Goal: Use online tool/utility: Utilize a website feature to perform a specific function

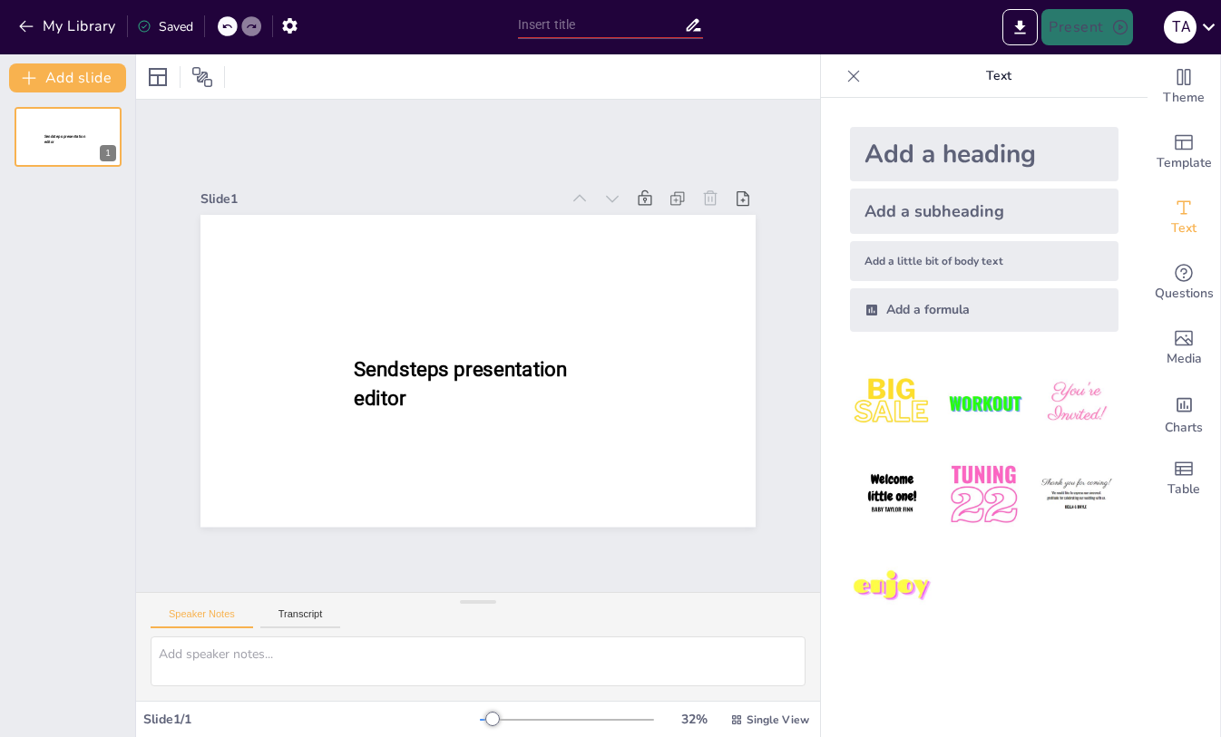
type input "CSC225|W1|Java Fundamentals: Mastering Arithmetic and Control Structures"
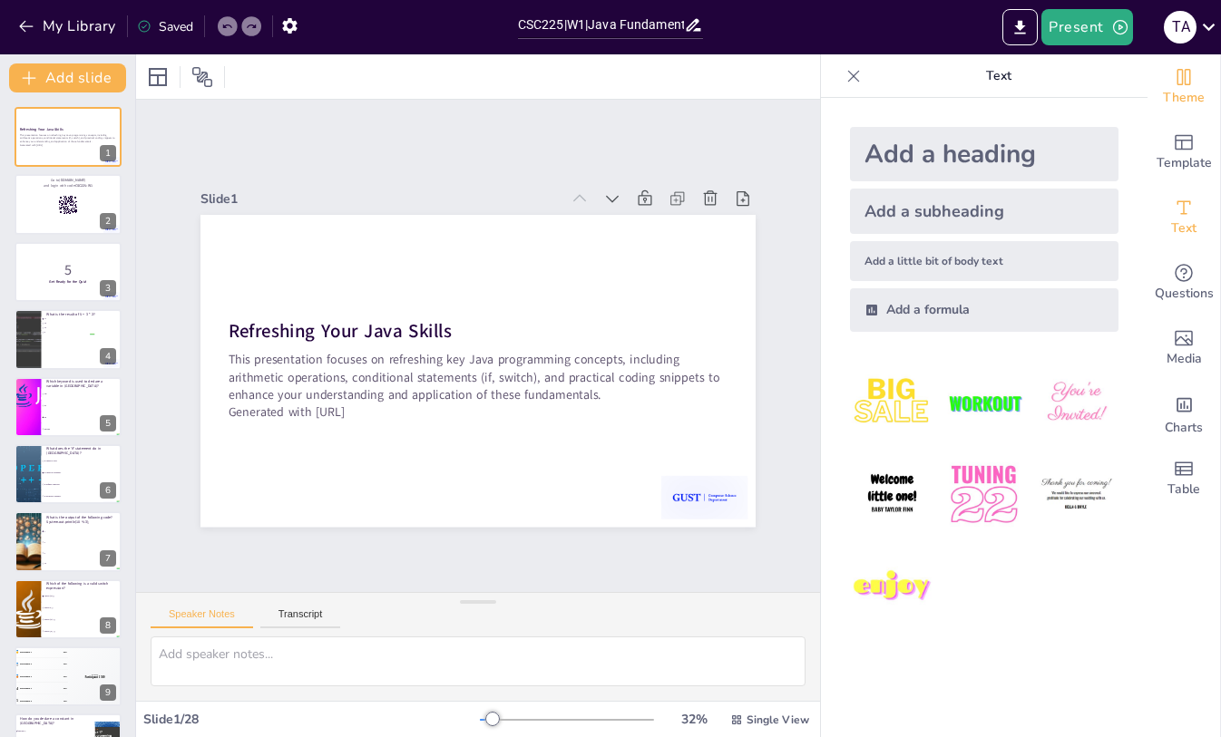
checkbox input "true"
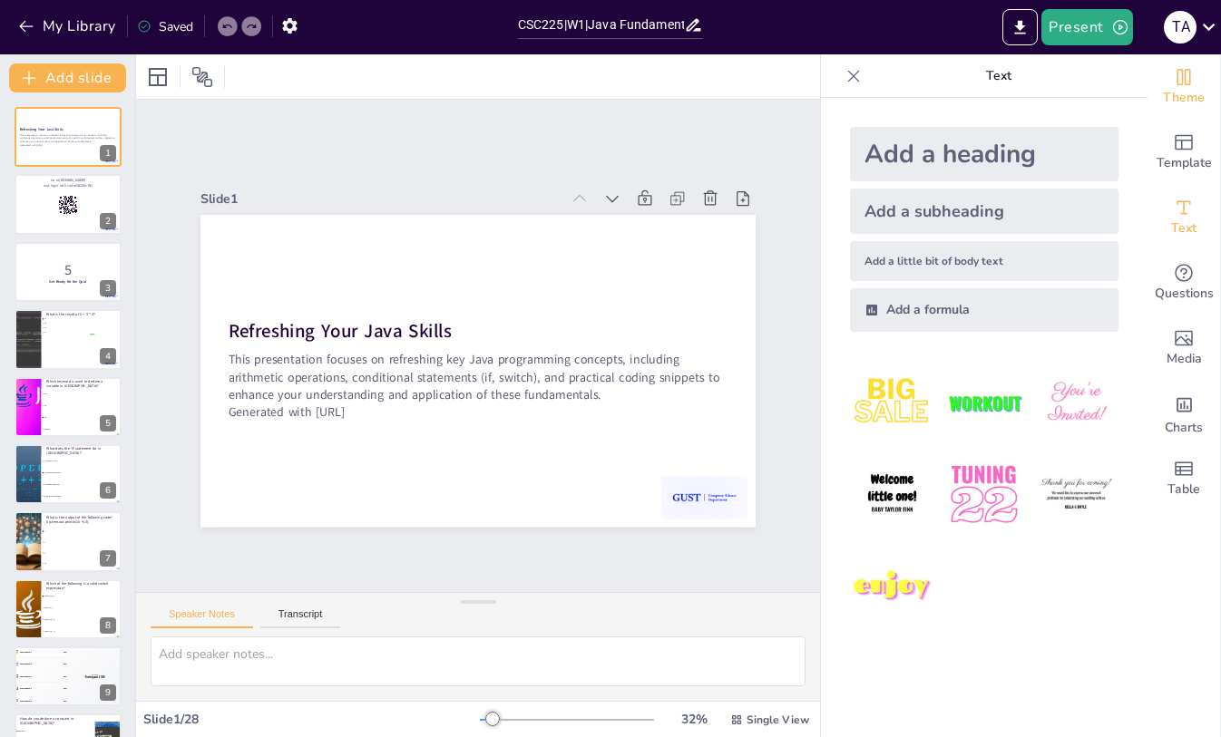
checkbox input "true"
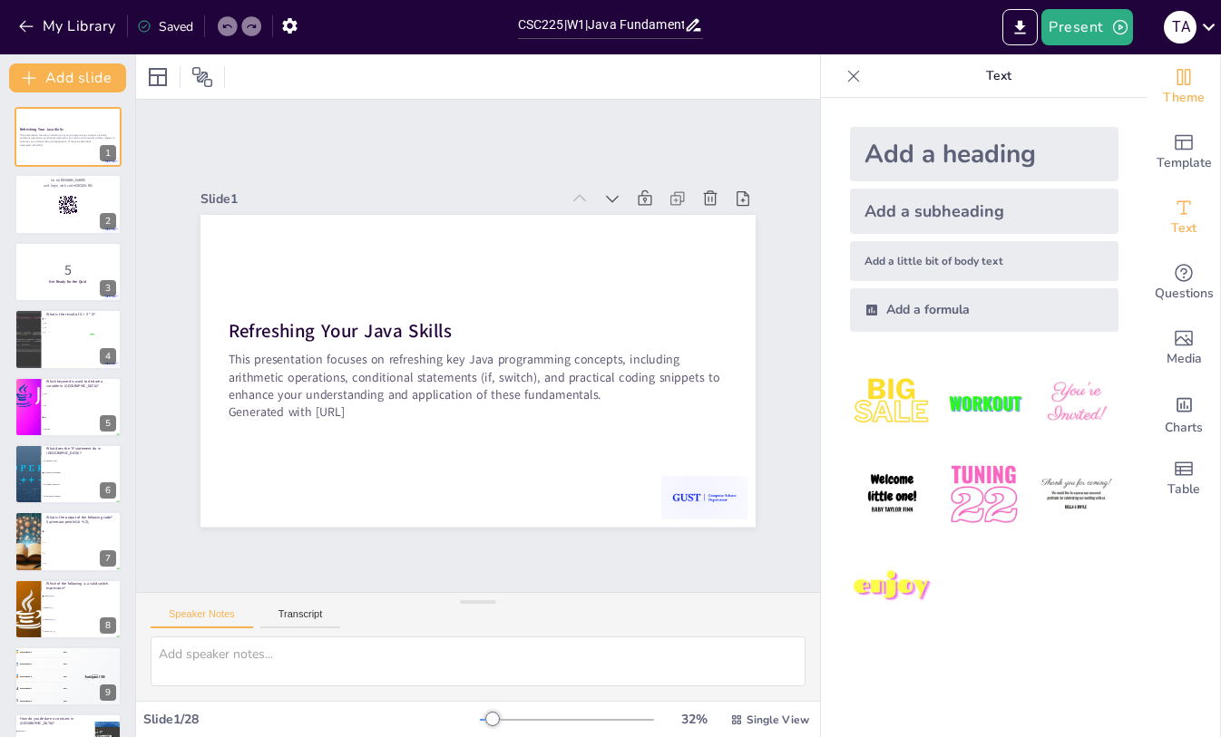
checkbox input "true"
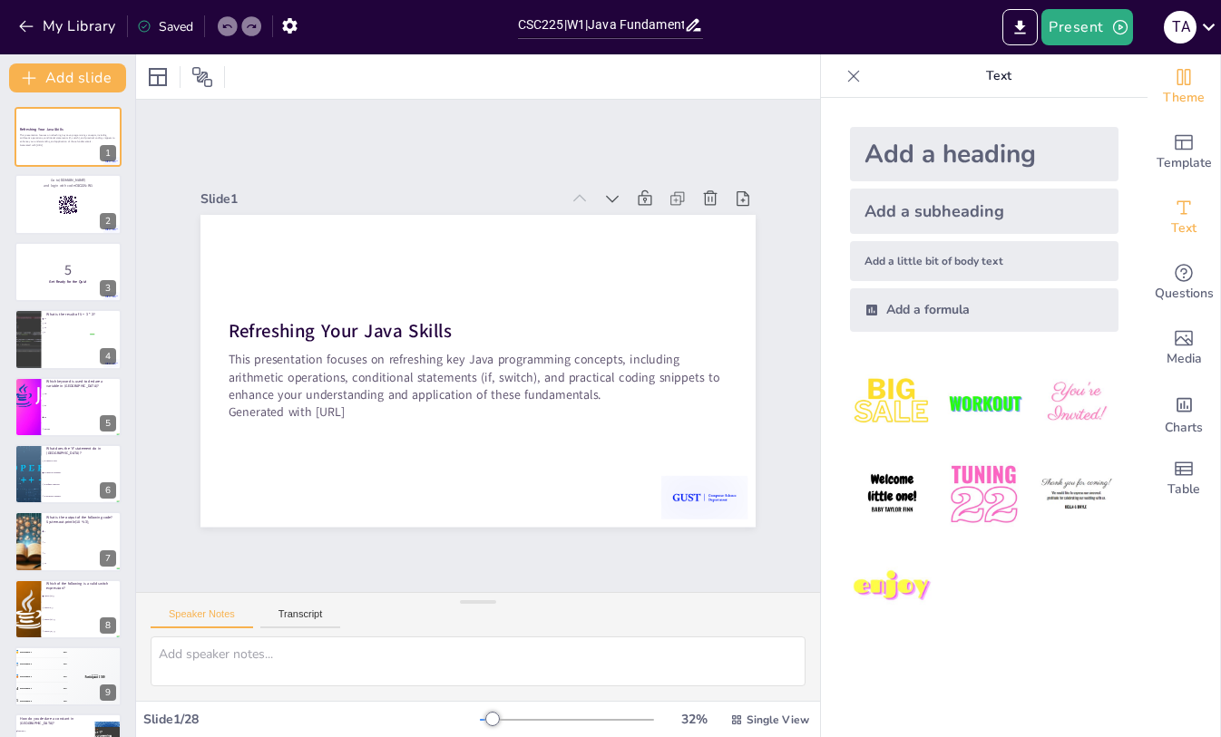
checkbox input "true"
click at [1204, 23] on icon at bounding box center [1208, 27] width 24 height 24
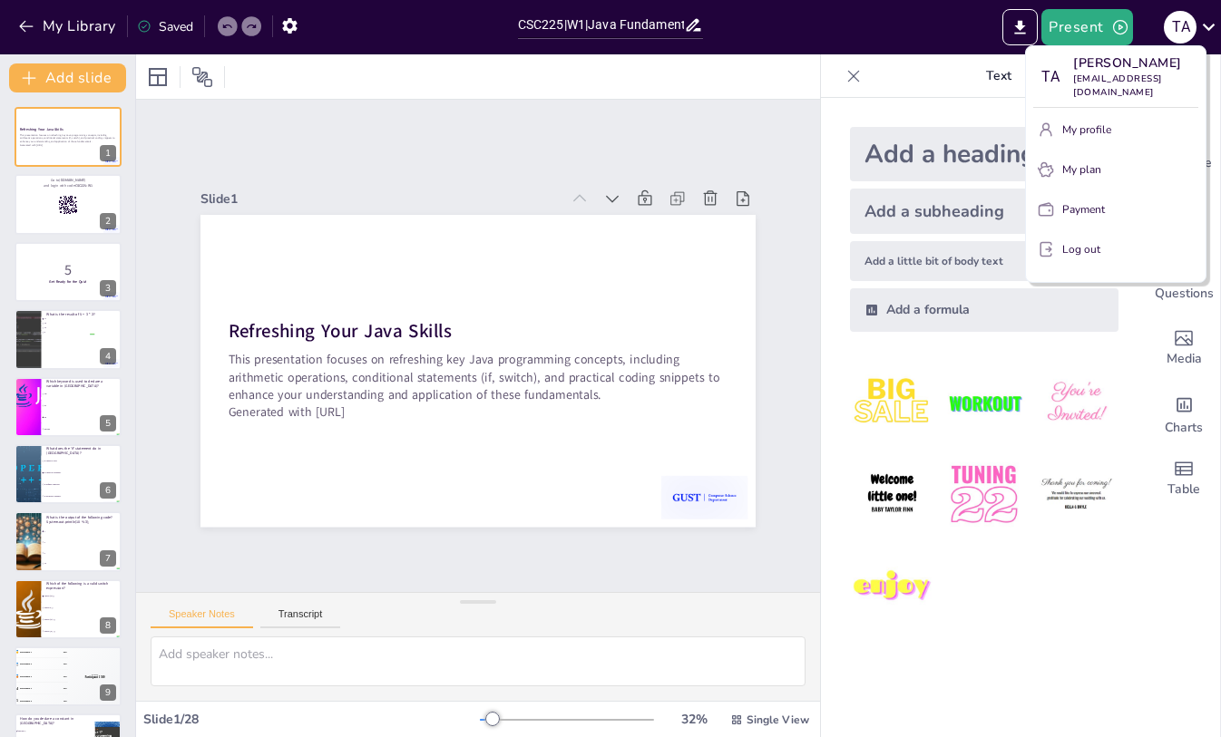
click at [849, 32] on div at bounding box center [610, 368] width 1221 height 737
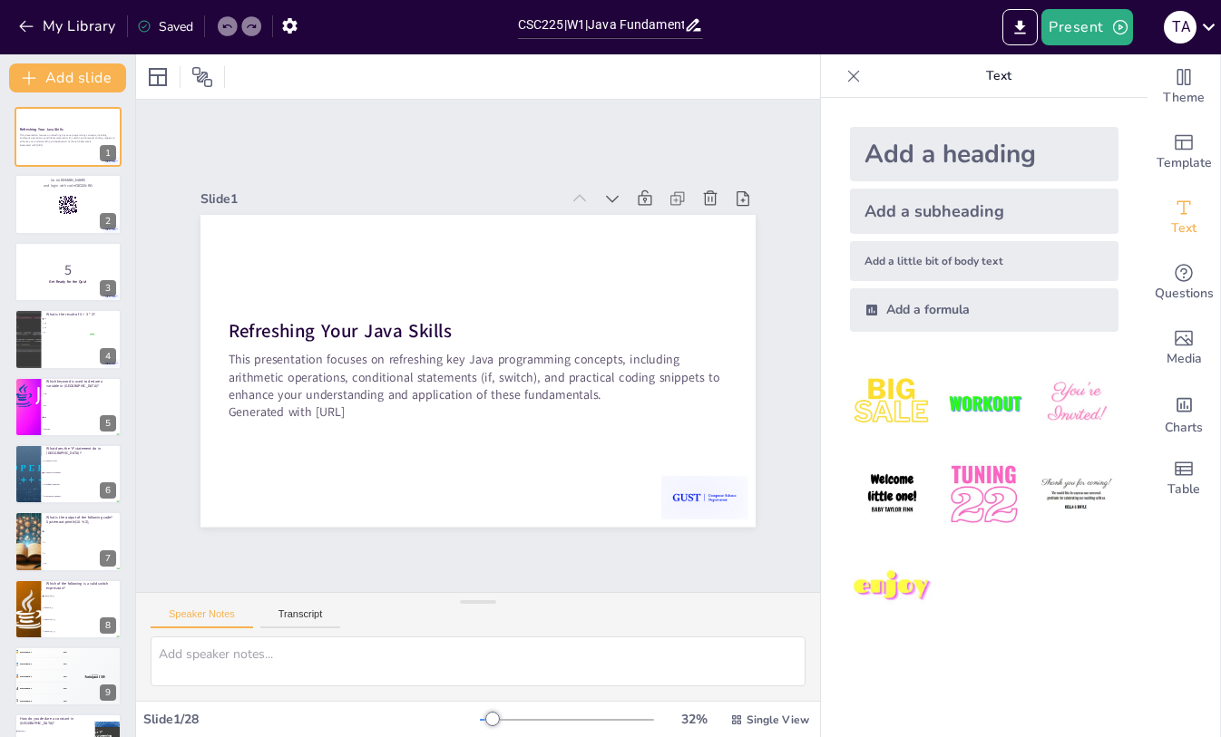
checkbox input "true"
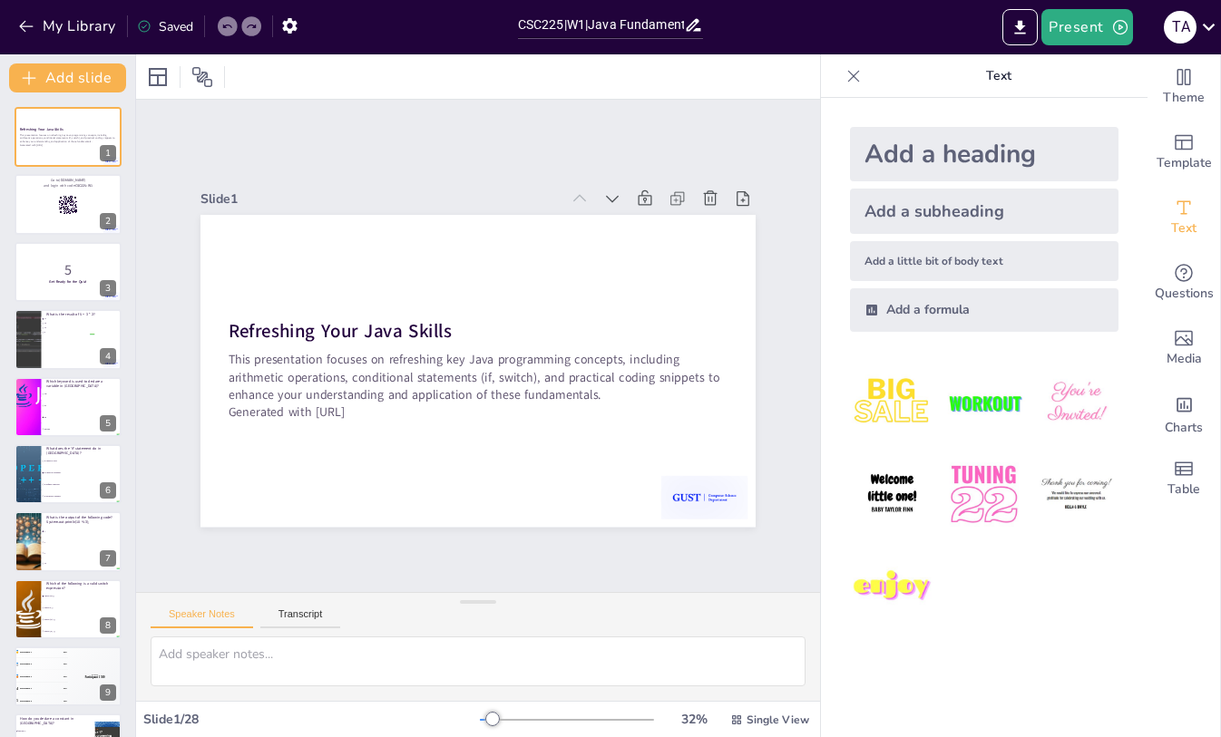
checkbox input "true"
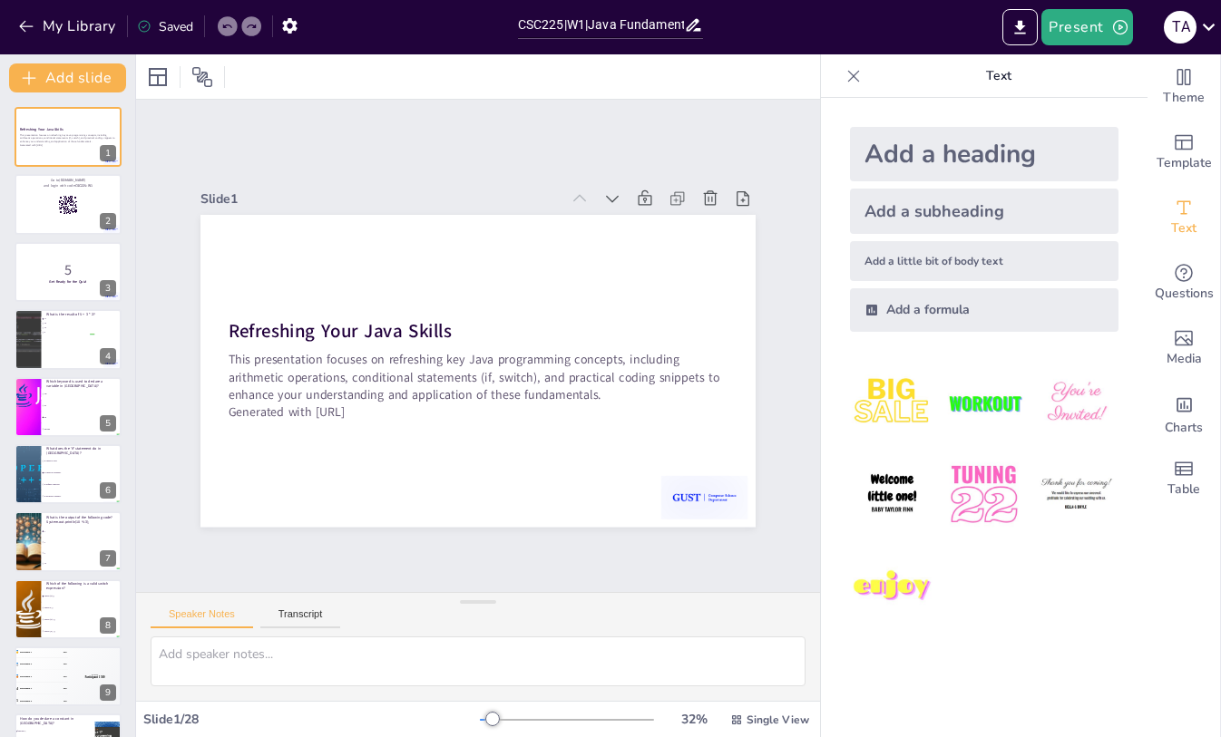
checkbox input "true"
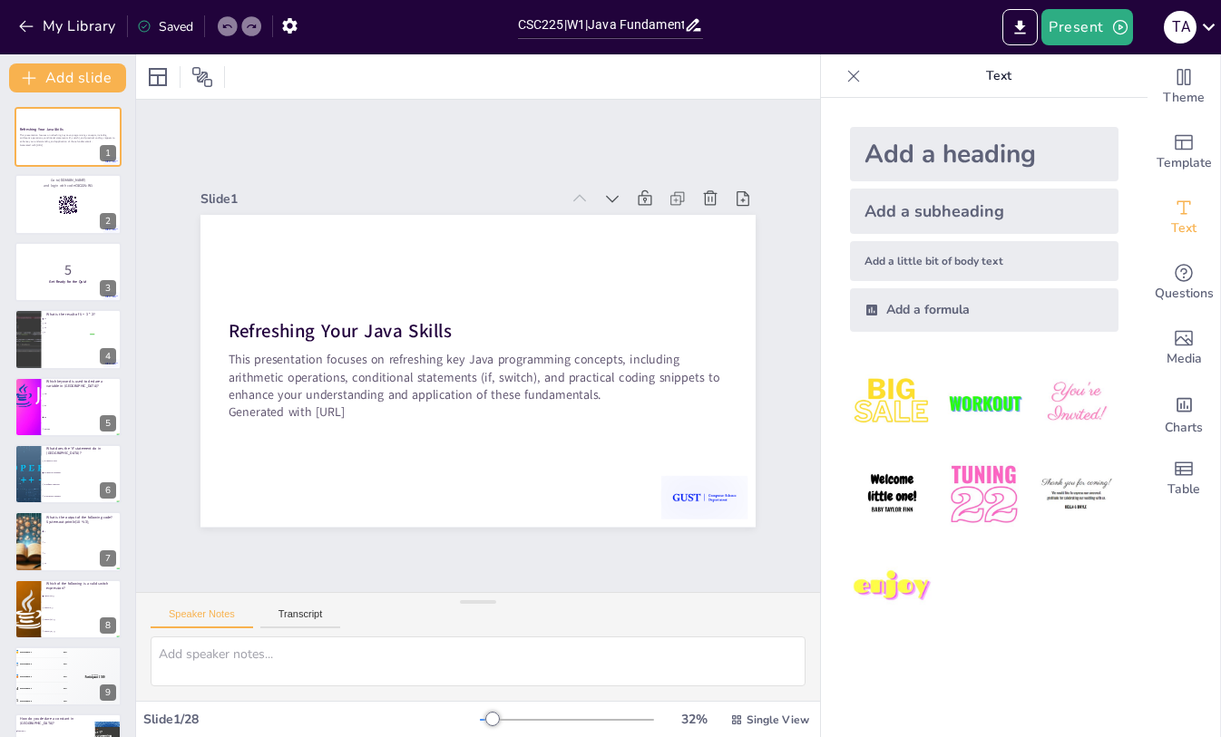
checkbox input "true"
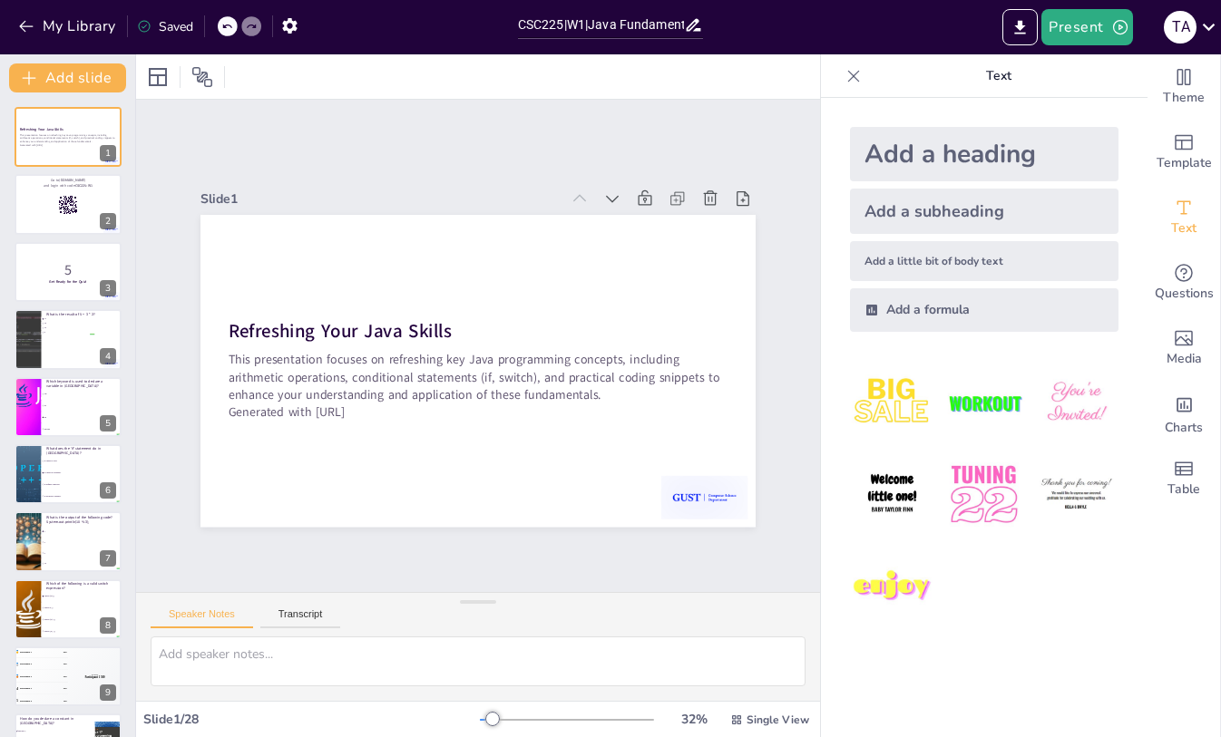
checkbox input "true"
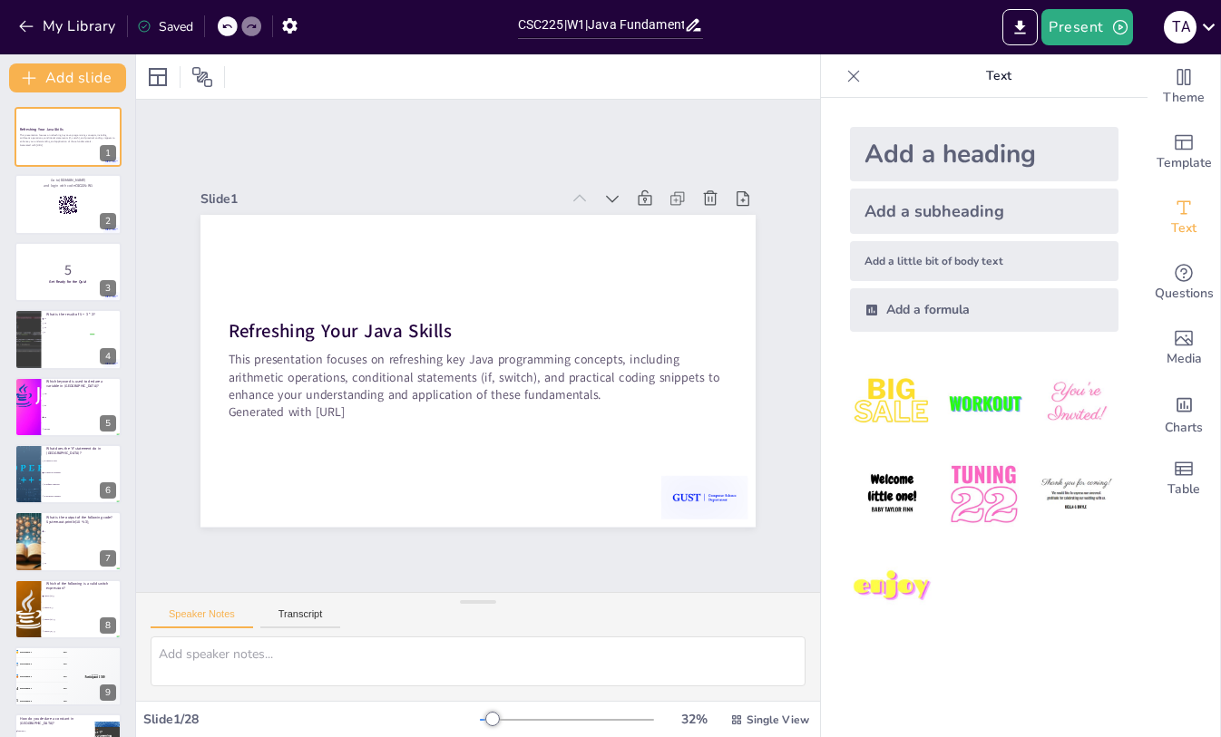
checkbox input "true"
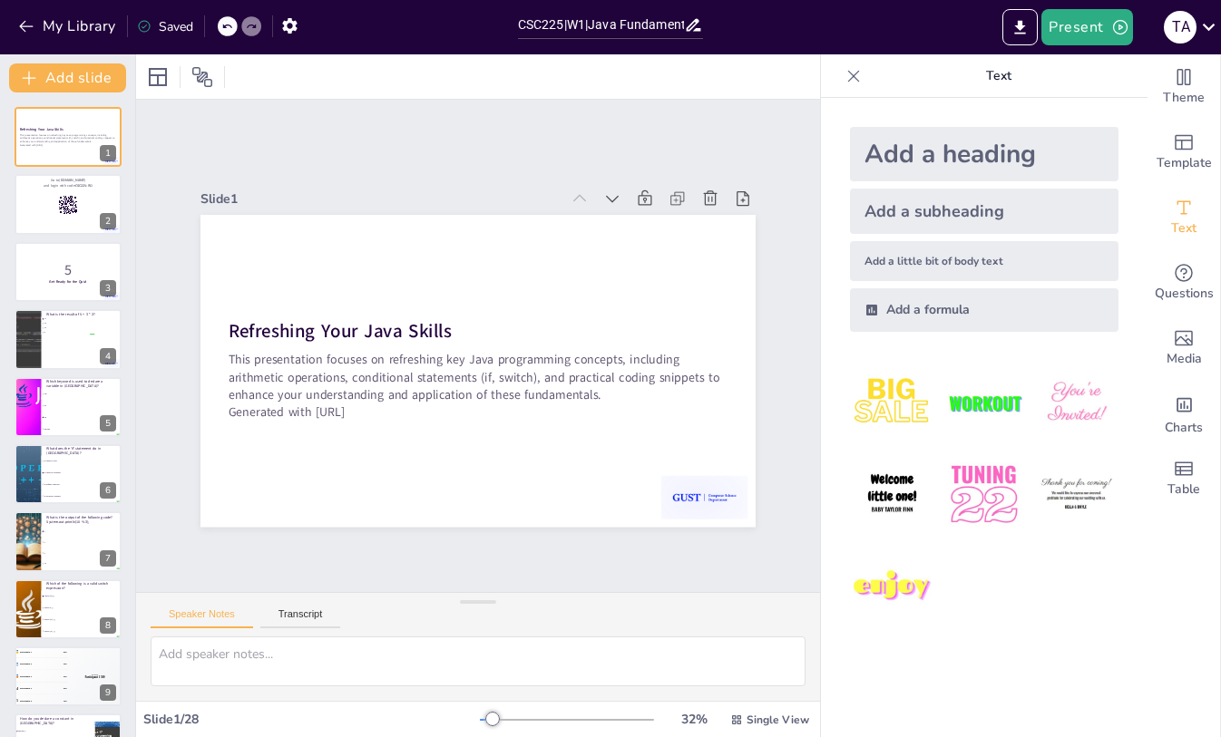
checkbox input "true"
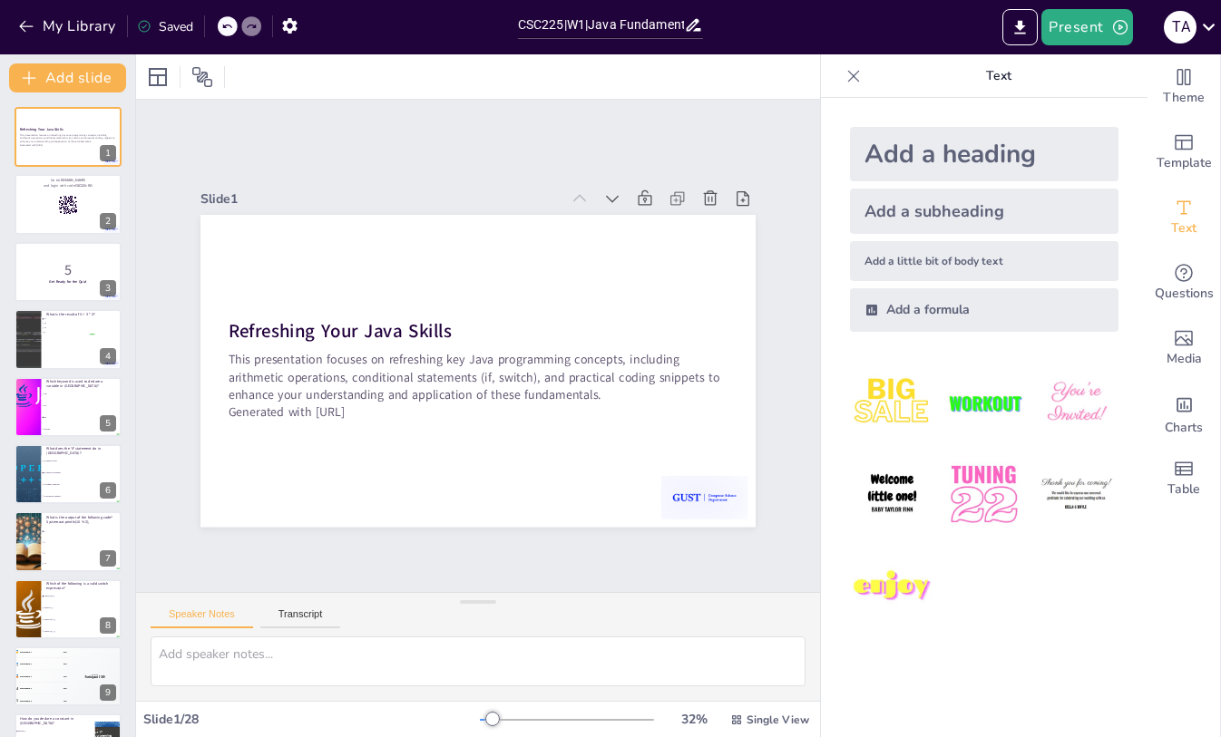
checkbox input "true"
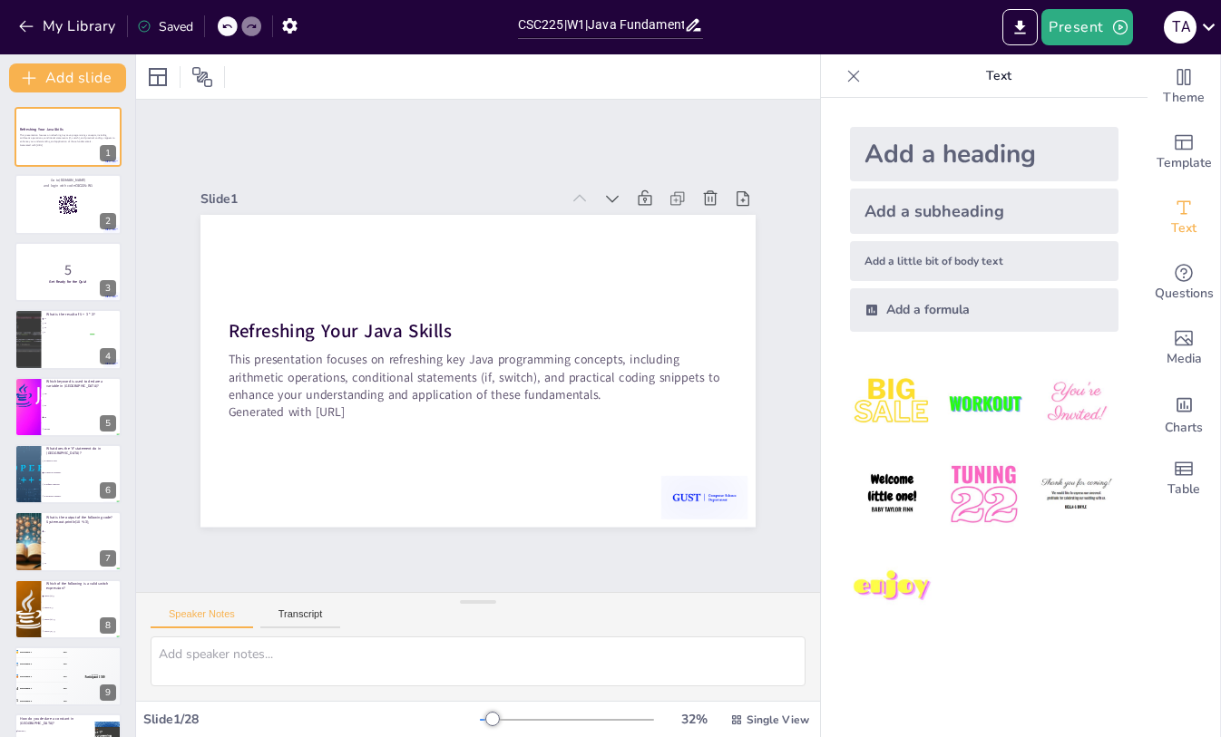
checkbox input "true"
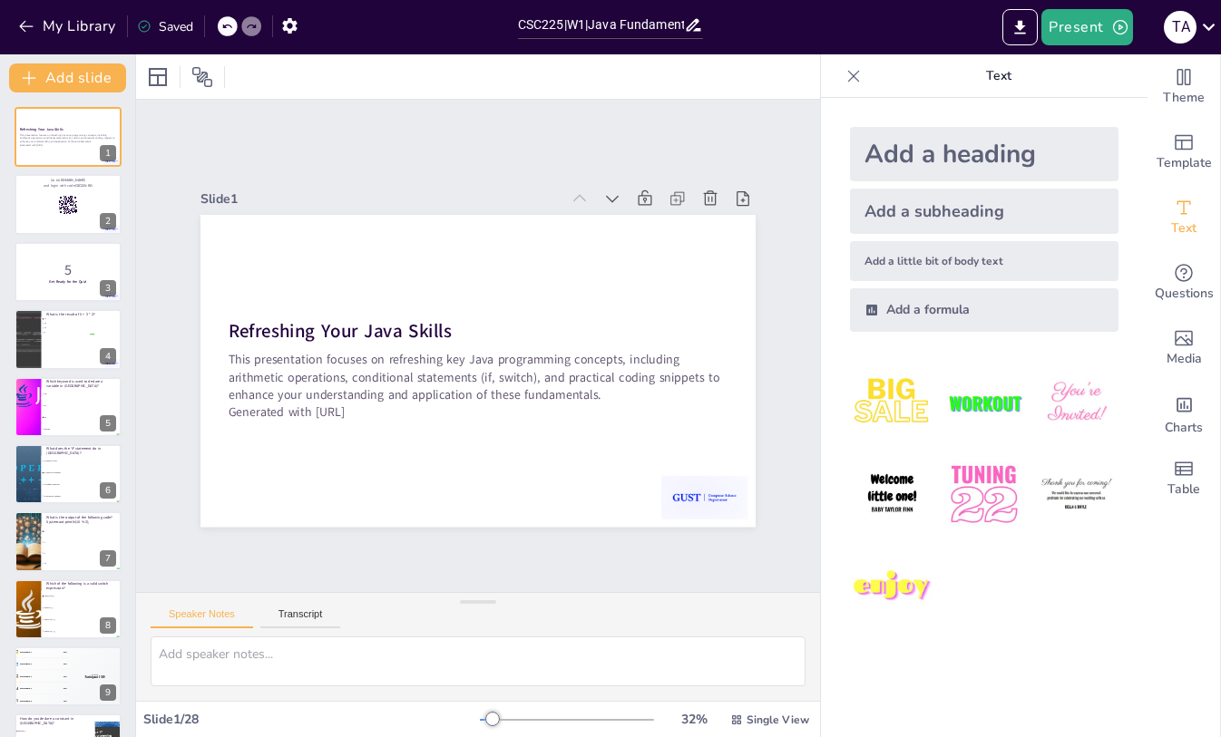
checkbox input "true"
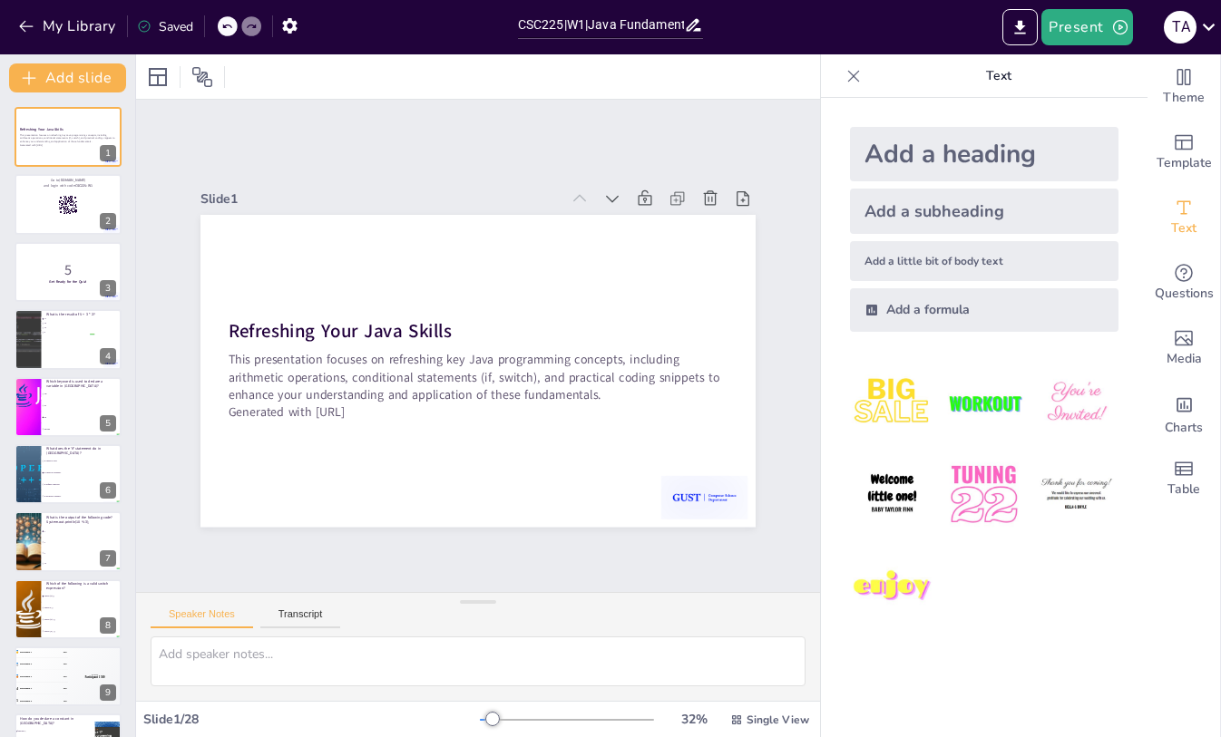
checkbox input "true"
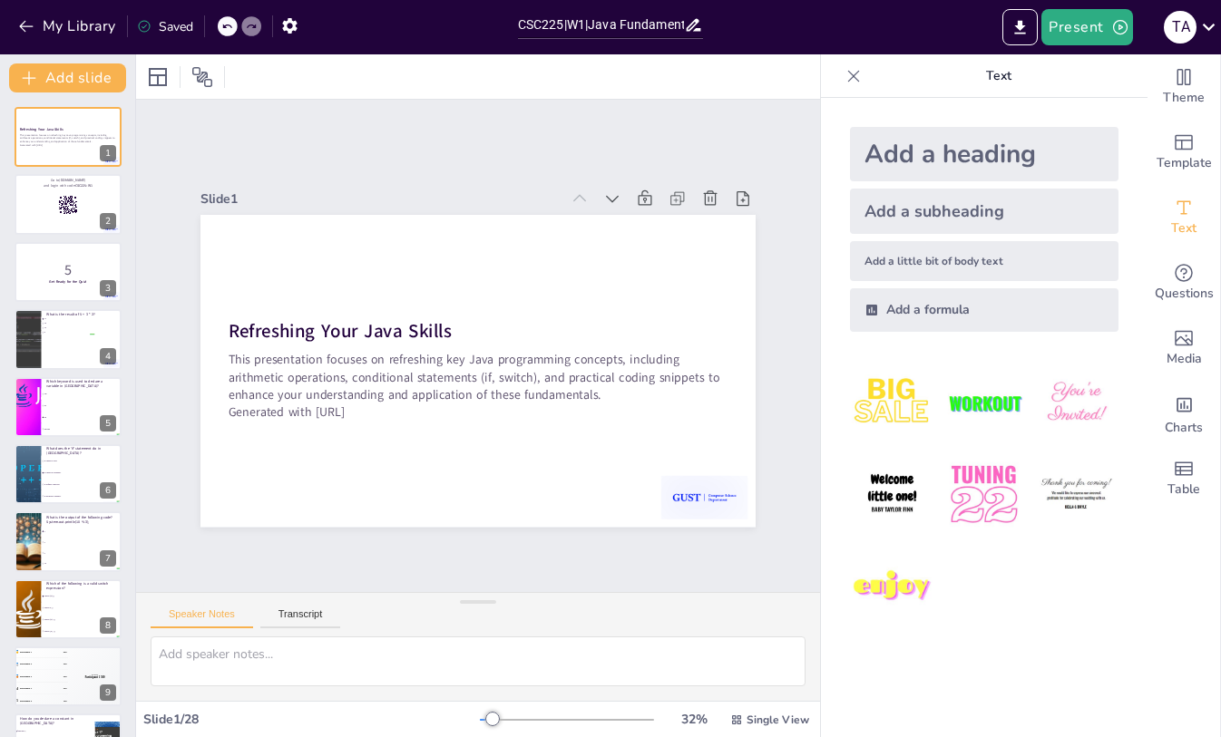
checkbox input "true"
click at [150, 511] on div "Slide 1 Refreshing Your Java Skills This presentation focuses on refreshing key…" at bounding box center [478, 345] width 657 height 363
checkbox input "true"
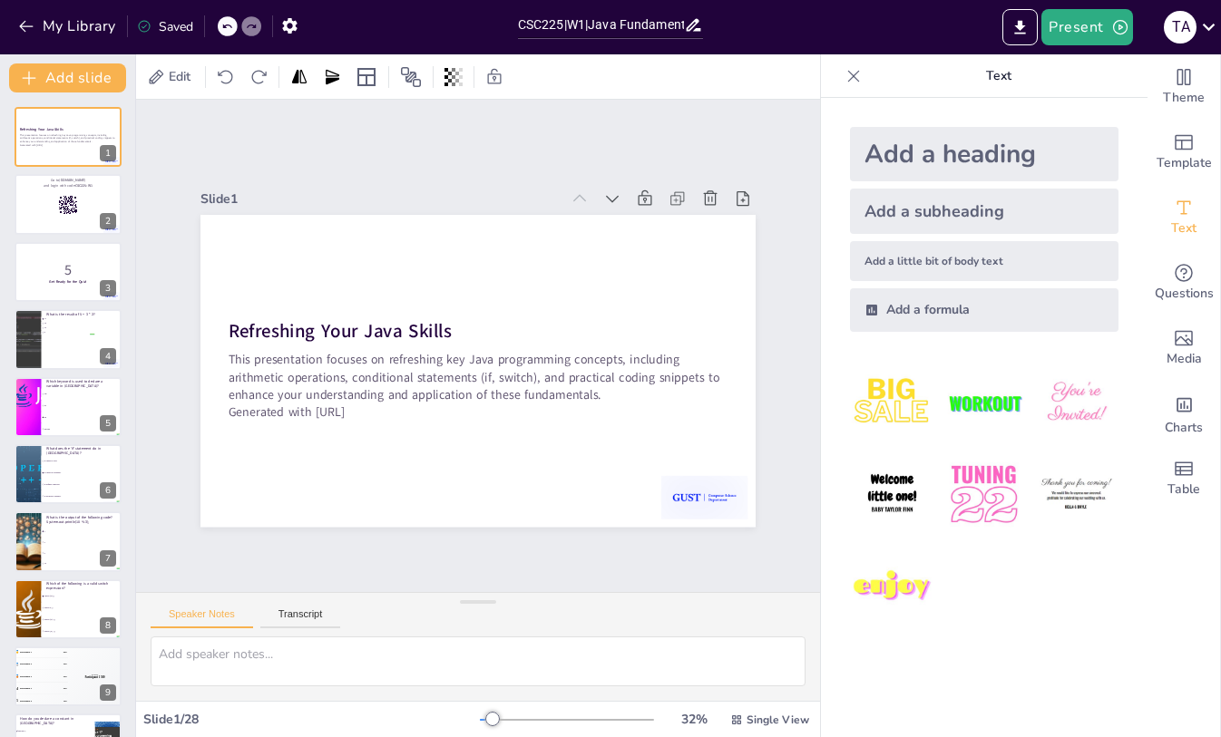
checkbox input "true"
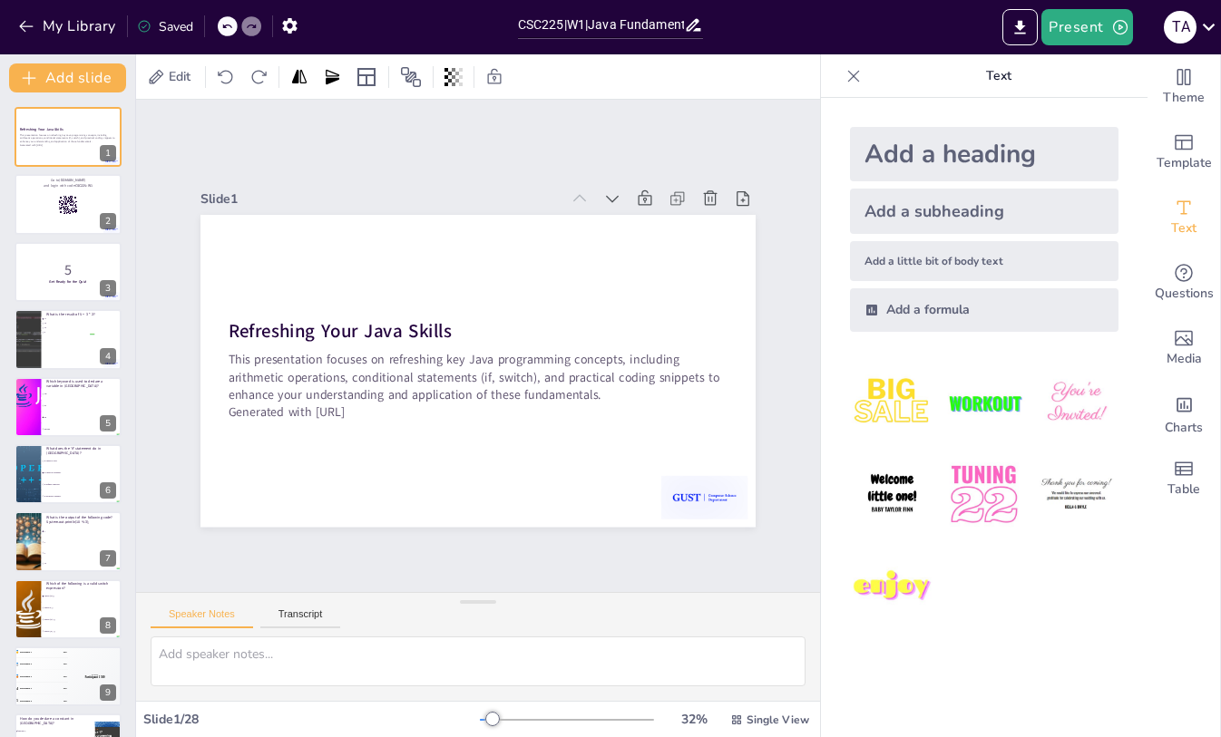
checkbox input "true"
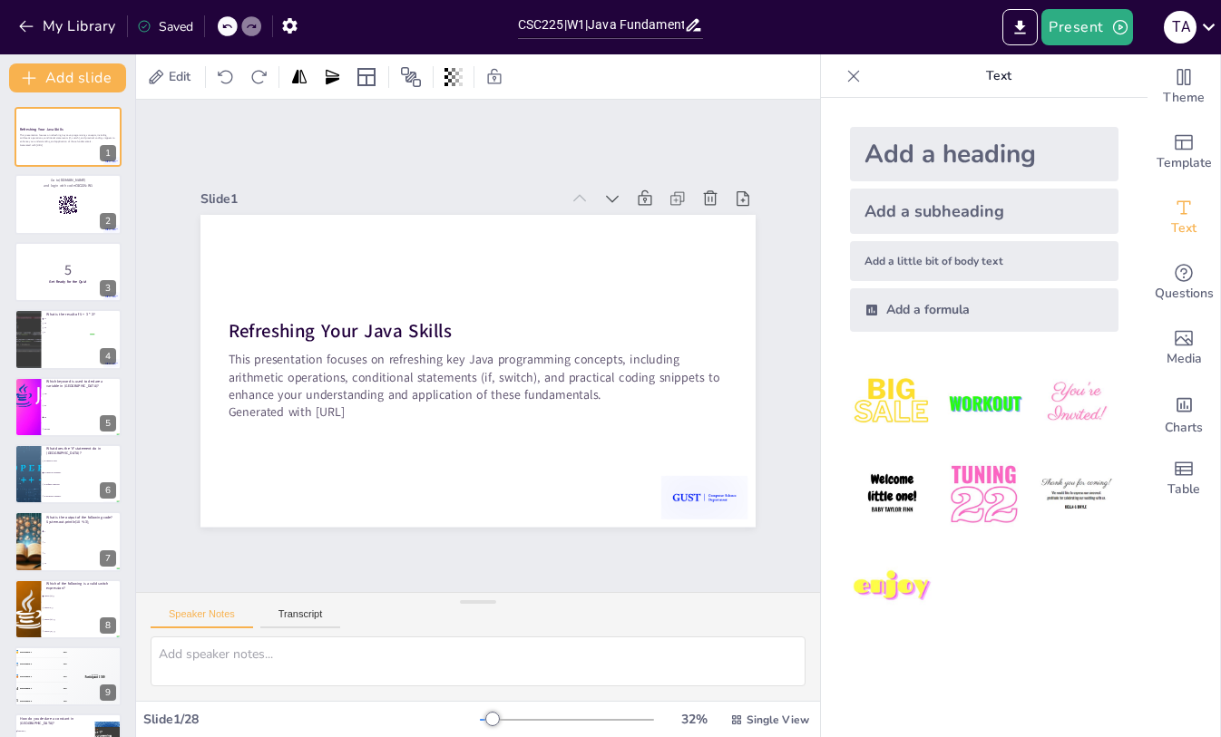
checkbox input "true"
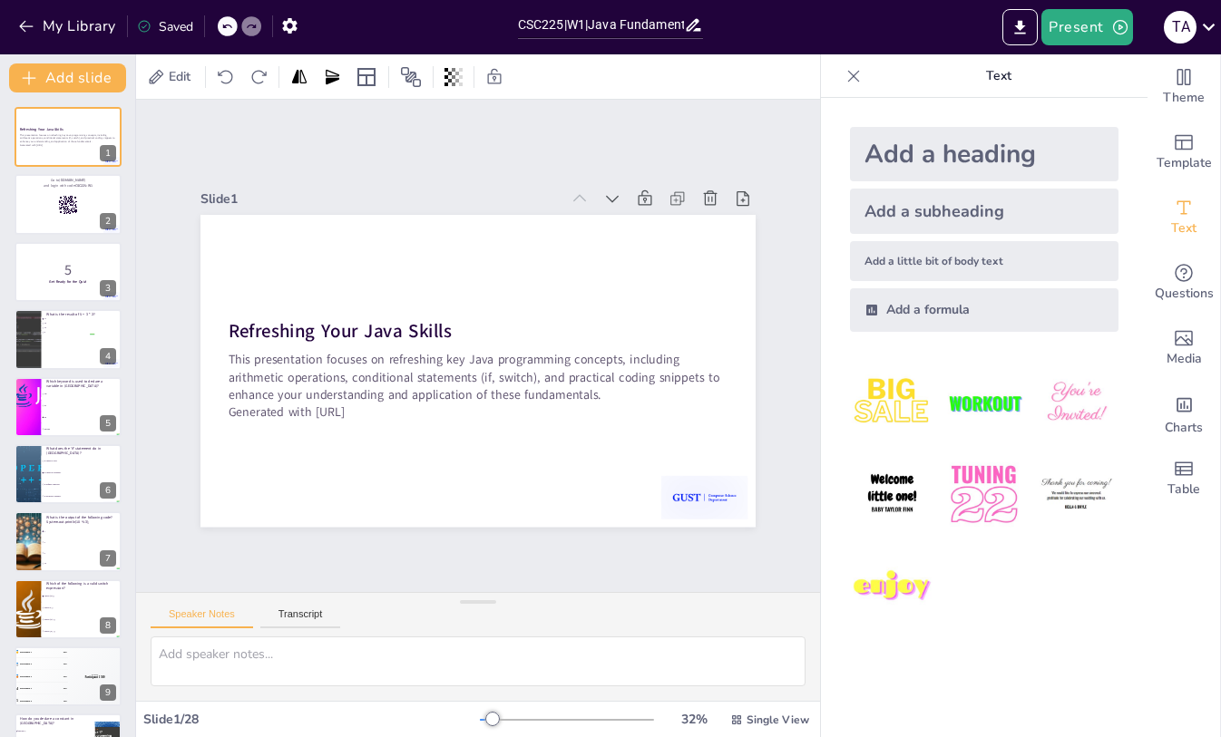
checkbox input "true"
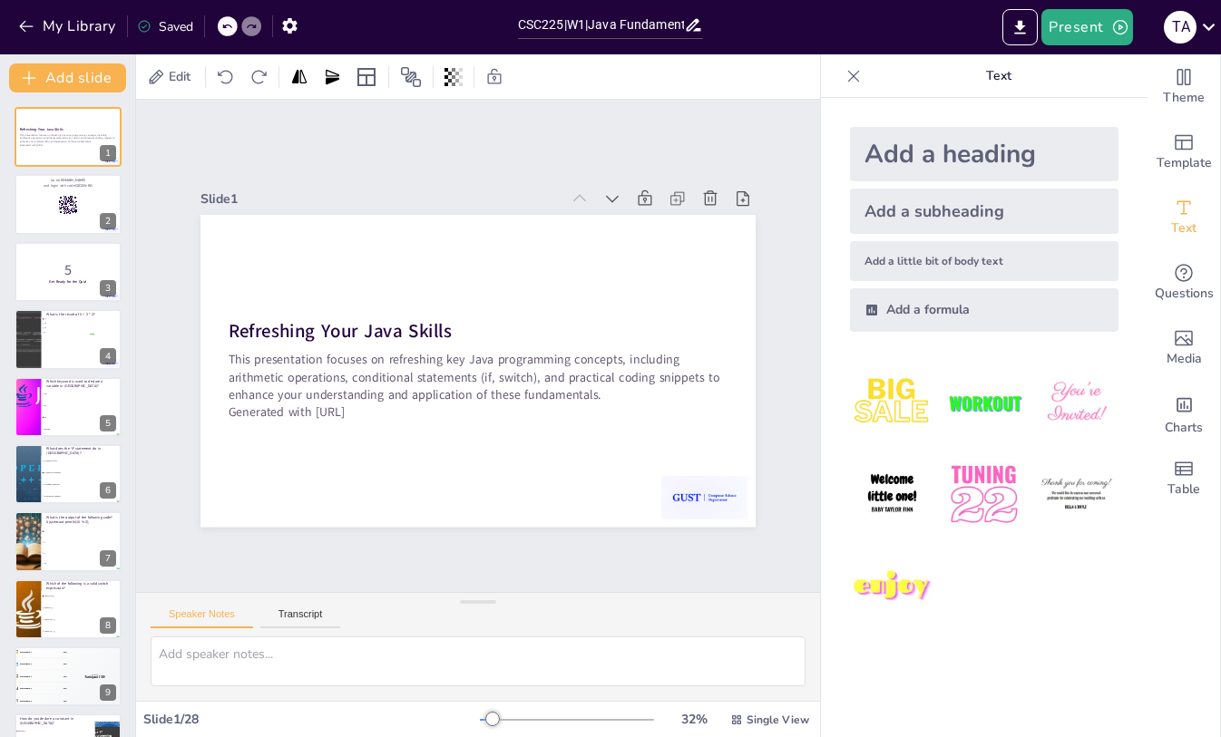
checkbox input "true"
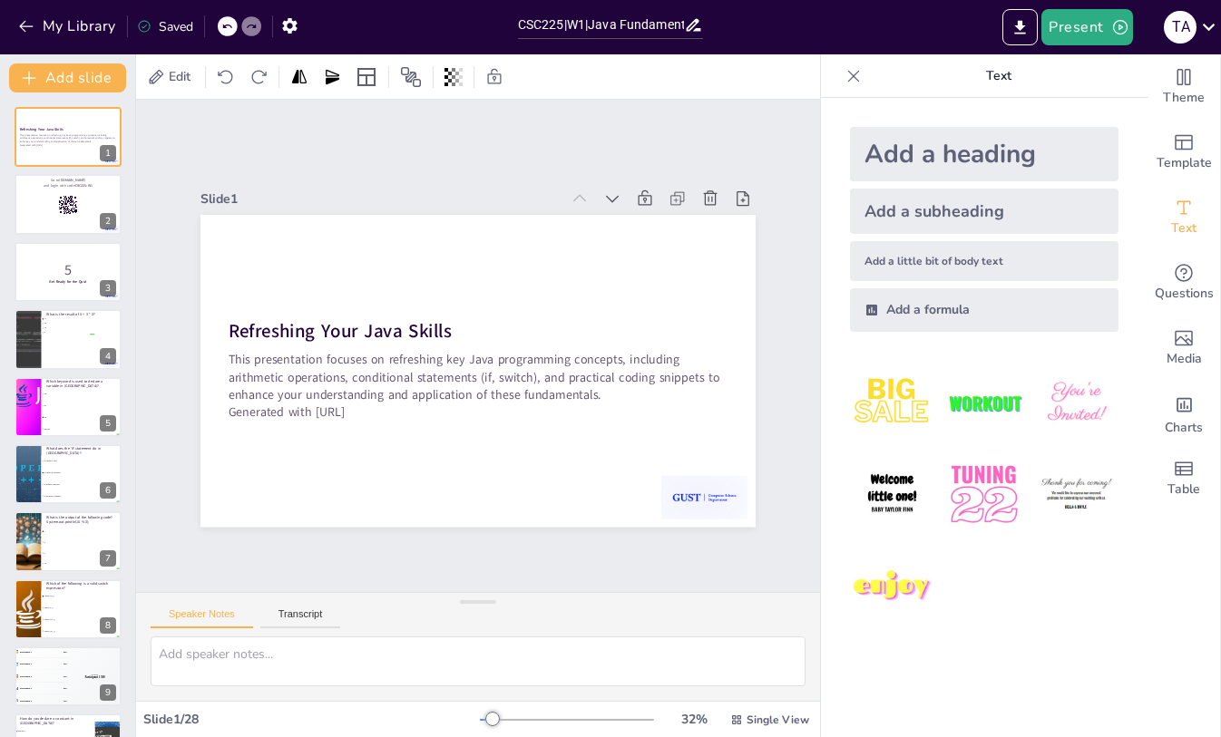
checkbox input "true"
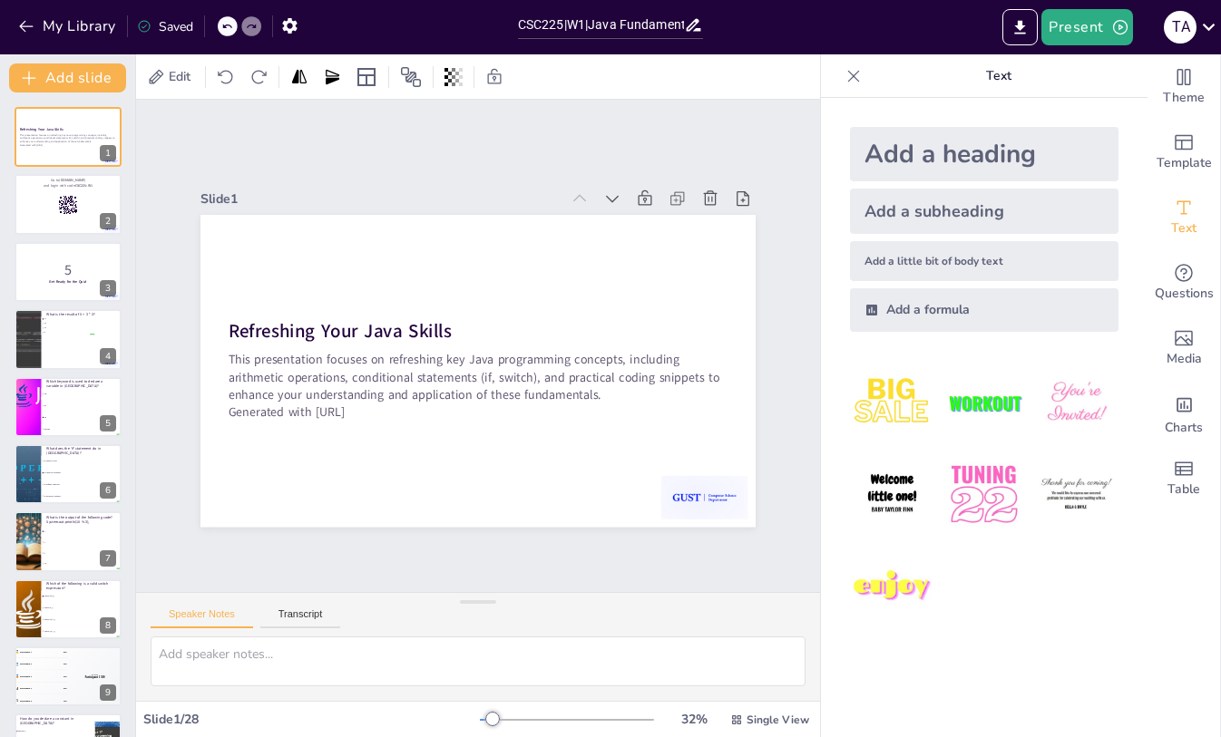
checkbox input "true"
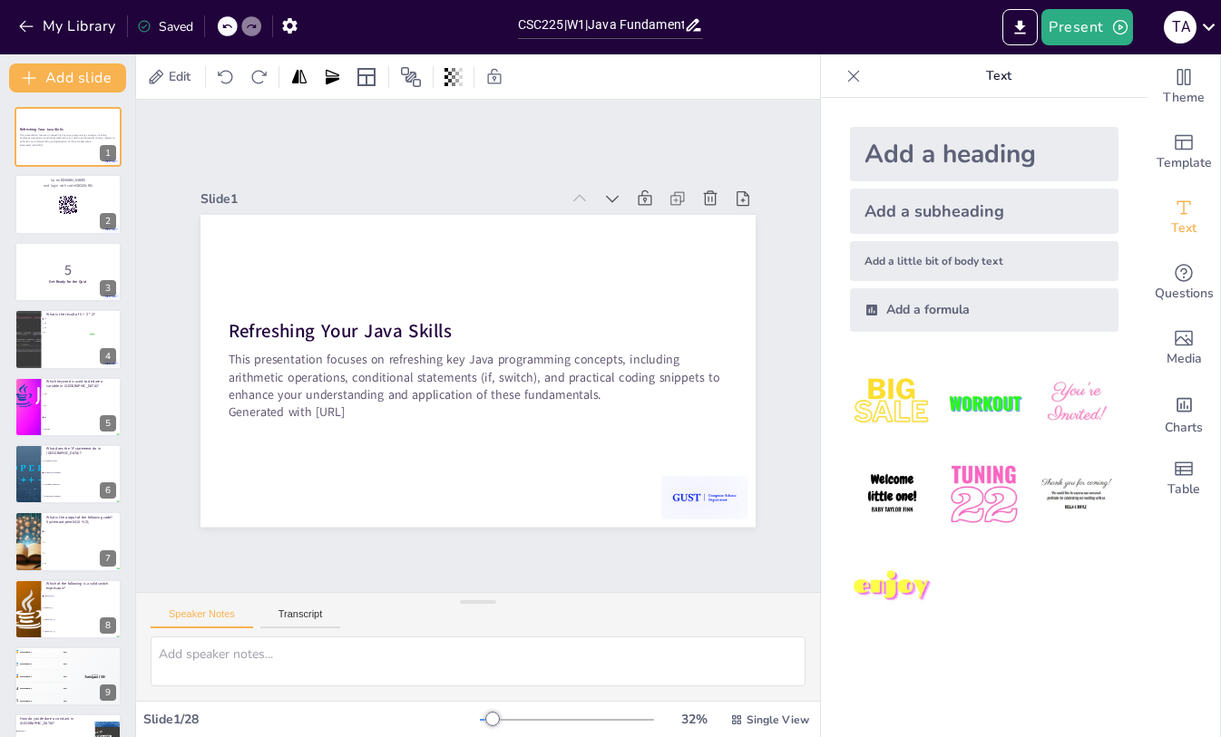
checkbox input "true"
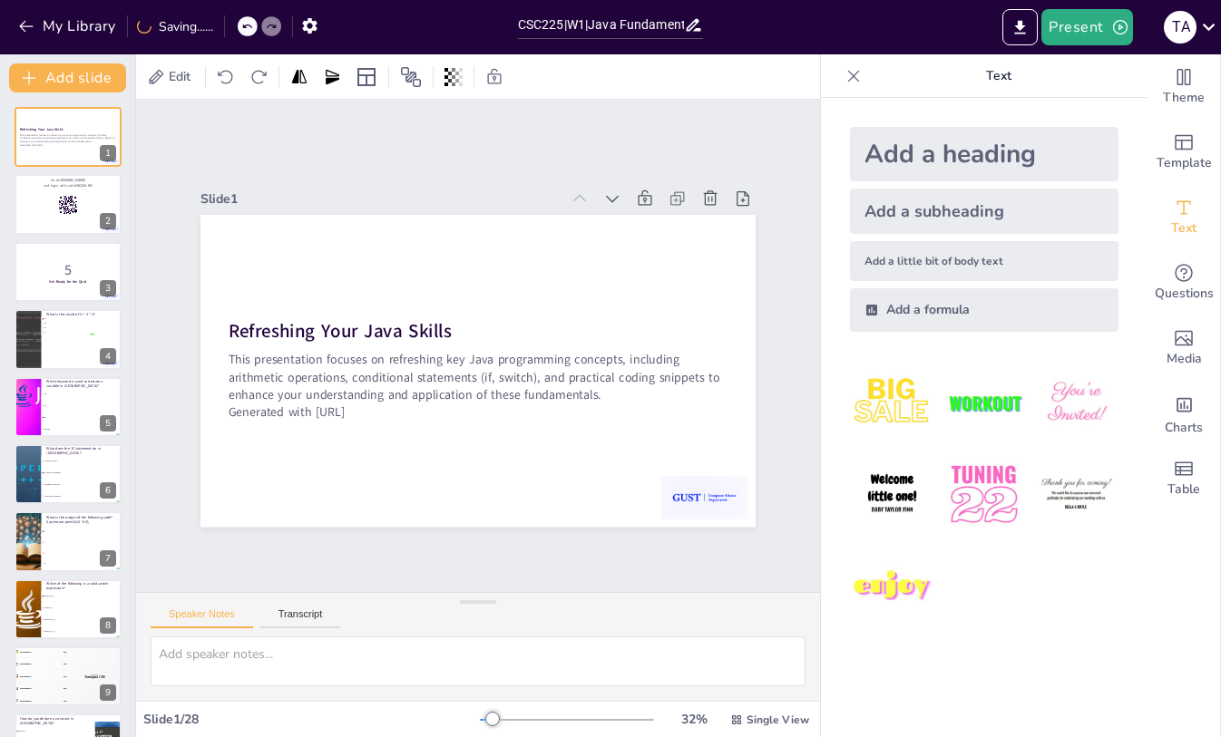
checkbox input "true"
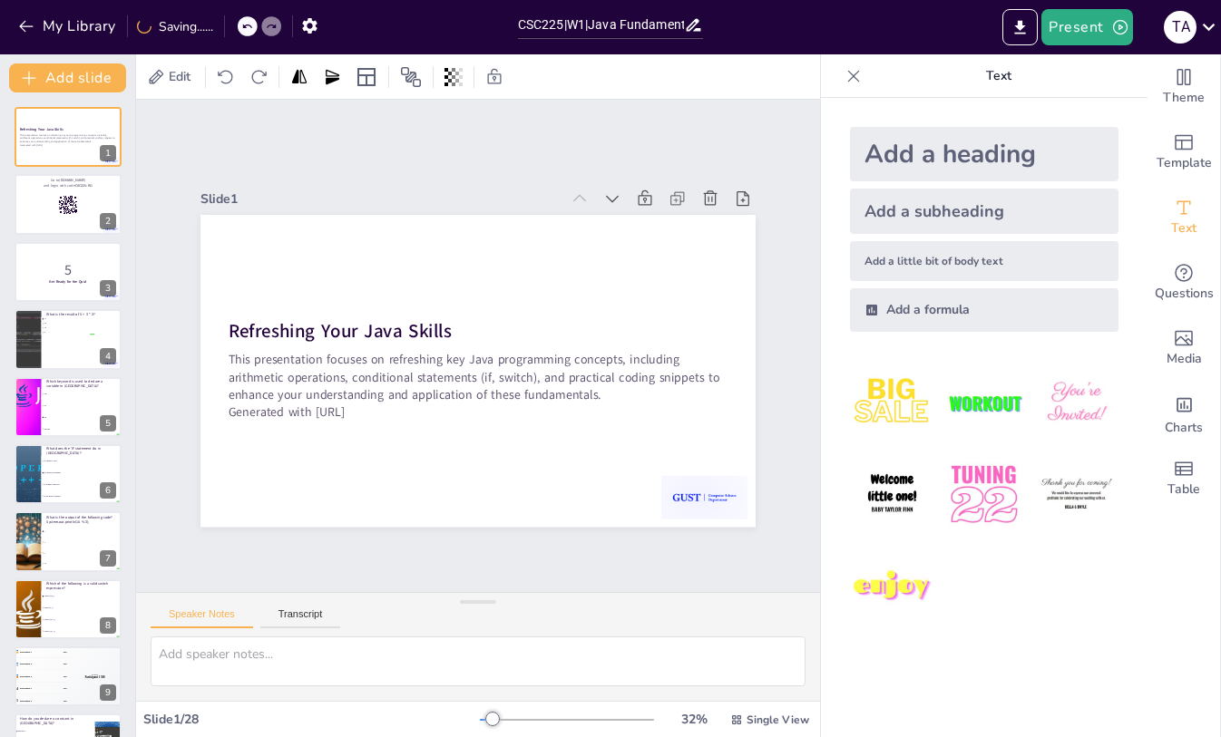
checkbox input "true"
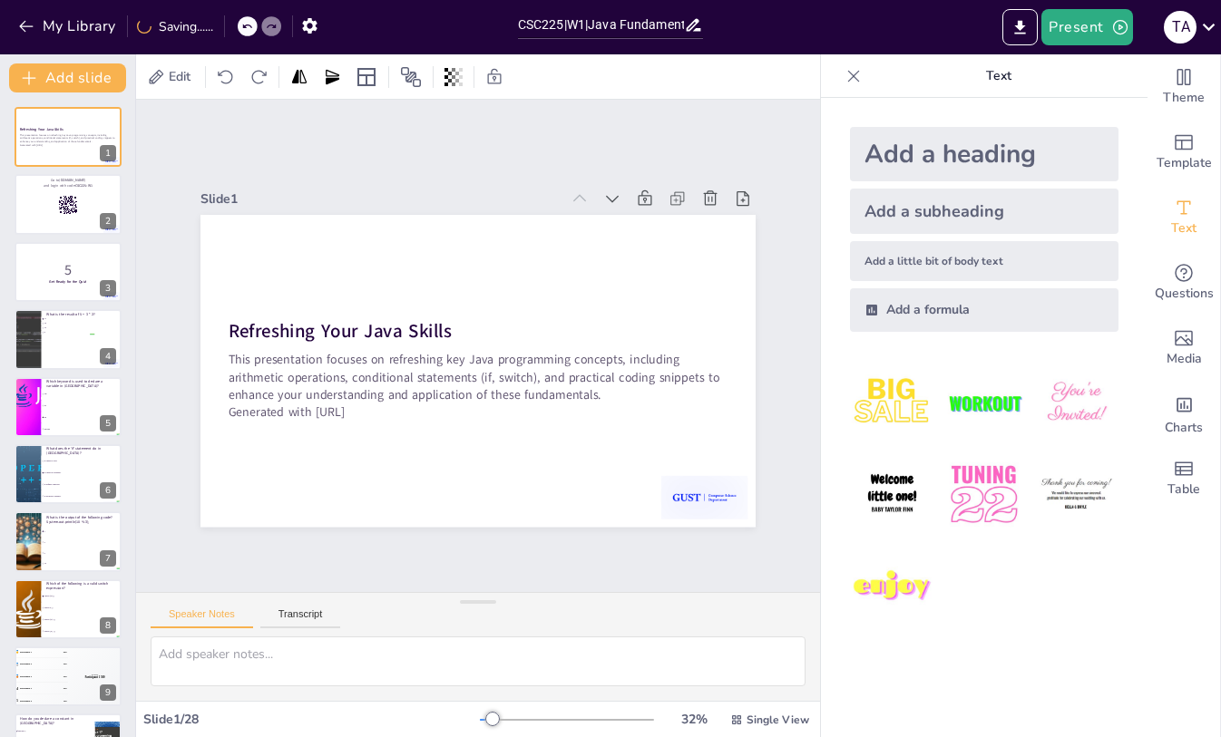
checkbox input "true"
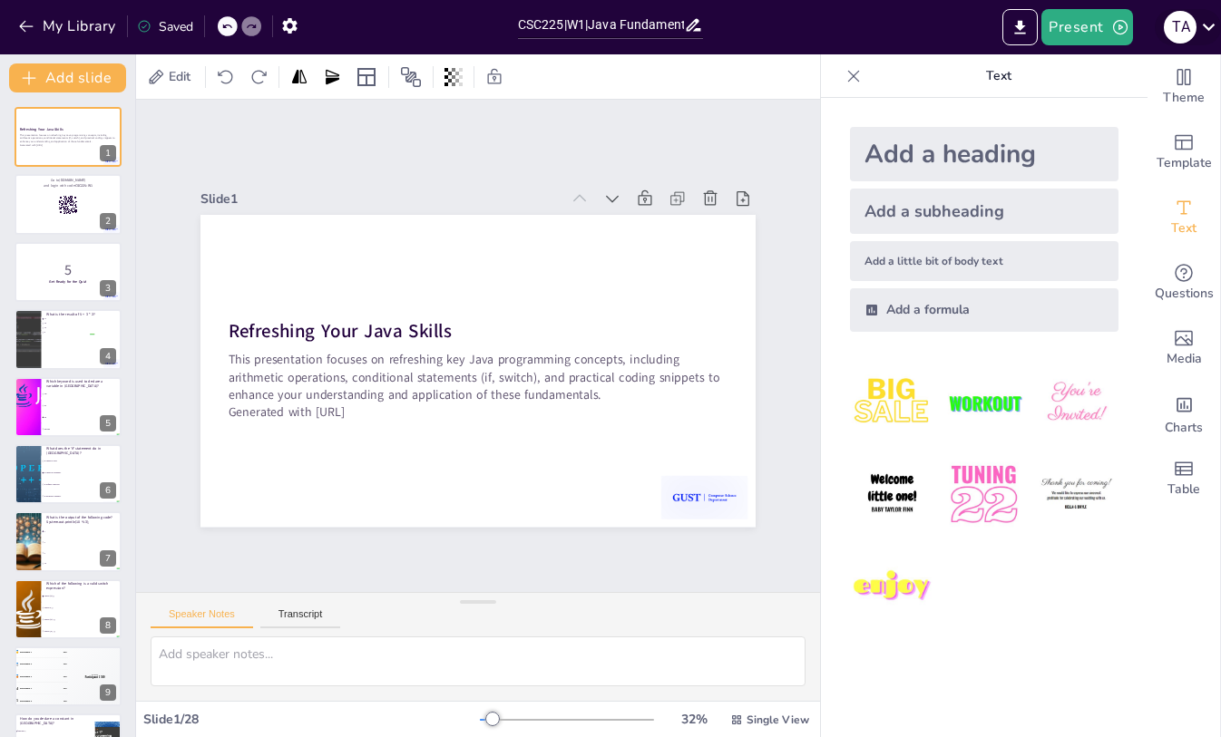
click at [1201, 23] on icon at bounding box center [1208, 27] width 24 height 24
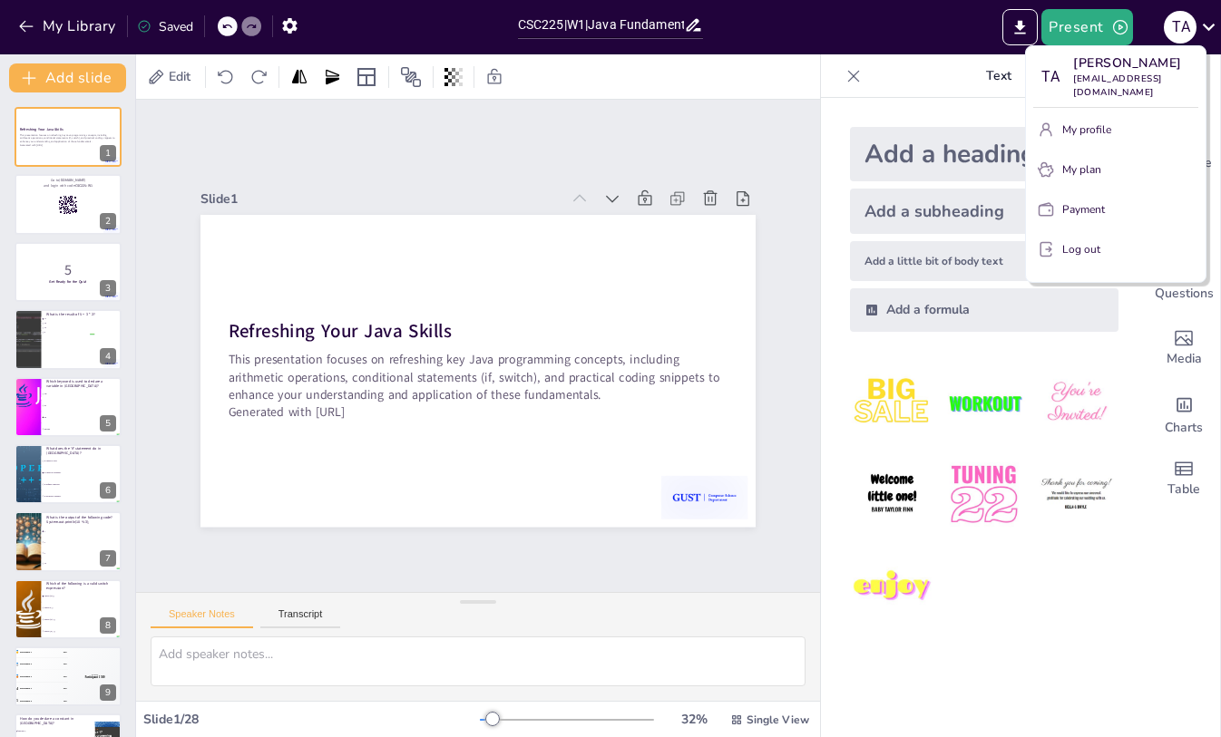
checkbox input "true"
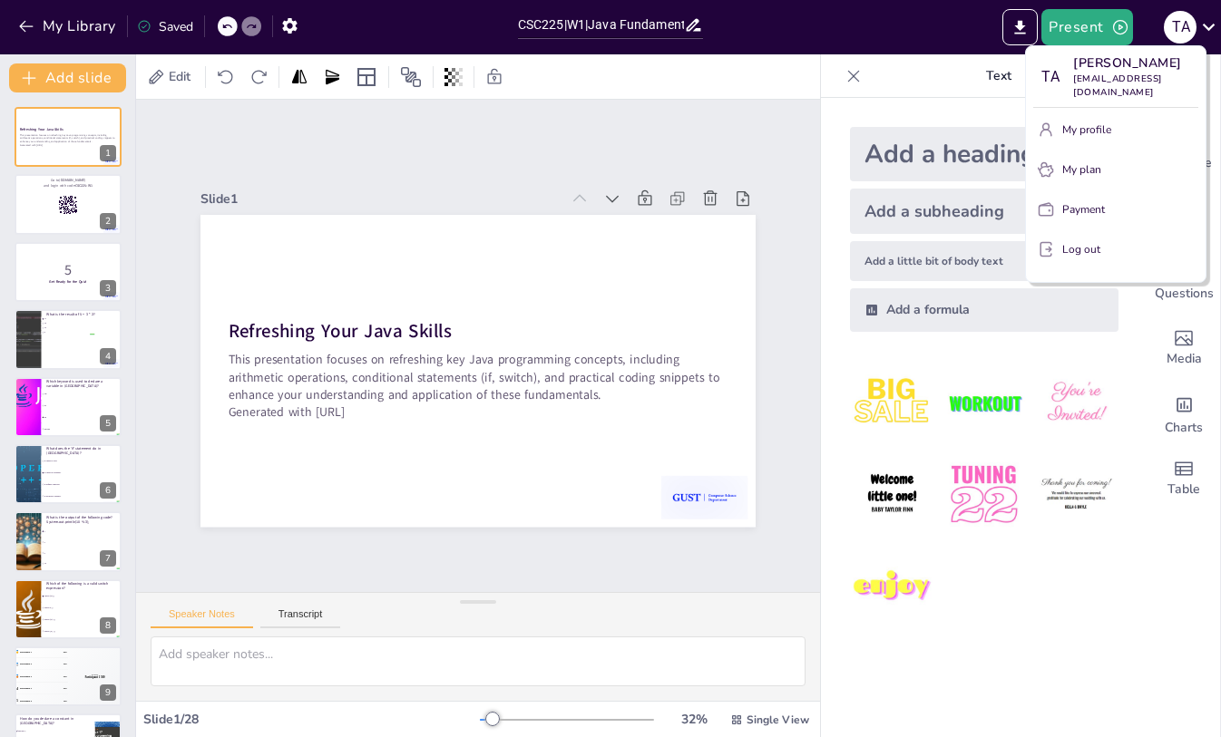
checkbox input "true"
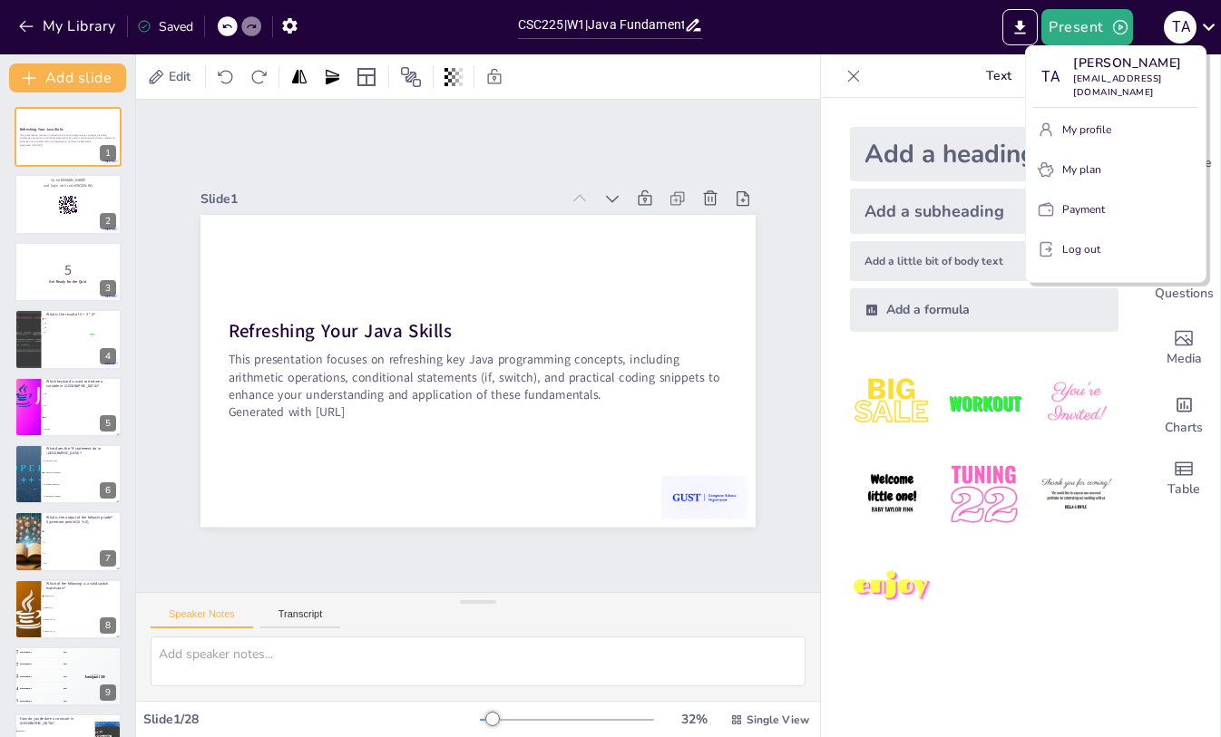
checkbox input "true"
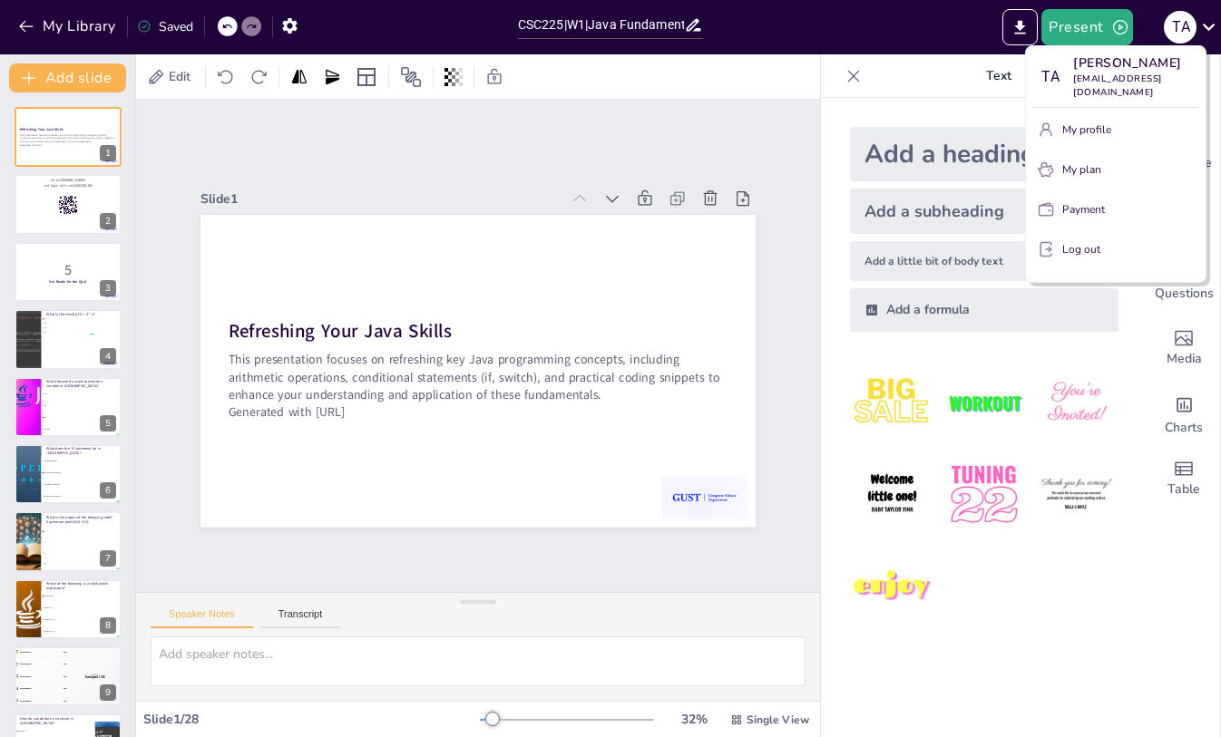
checkbox input "true"
